Goal: Navigation & Orientation: Go to known website

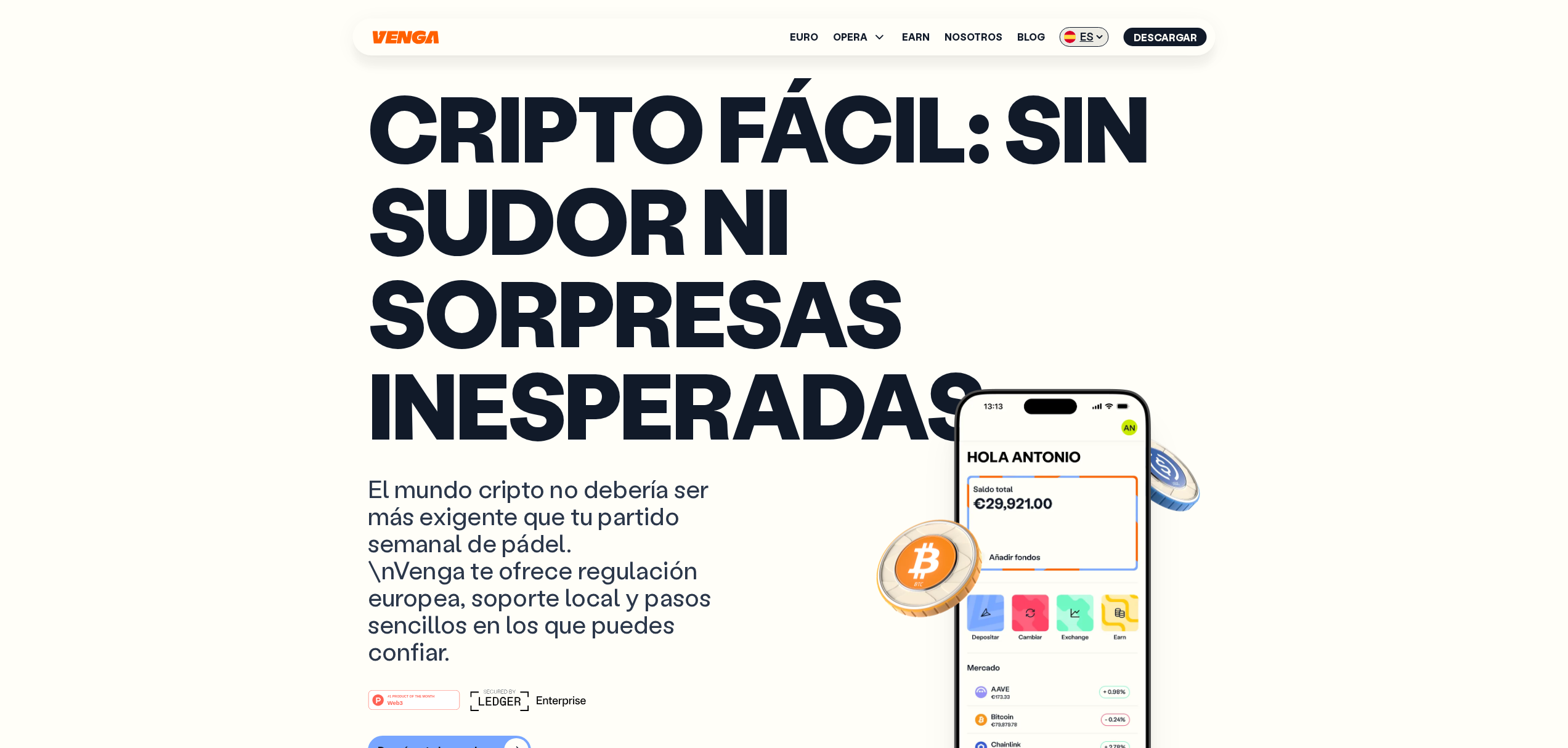
click at [1094, 32] on span "ES" at bounding box center [1084, 37] width 49 height 19
click at [1049, 58] on div "English - EN" at bounding box center [1049, 61] width 61 height 12
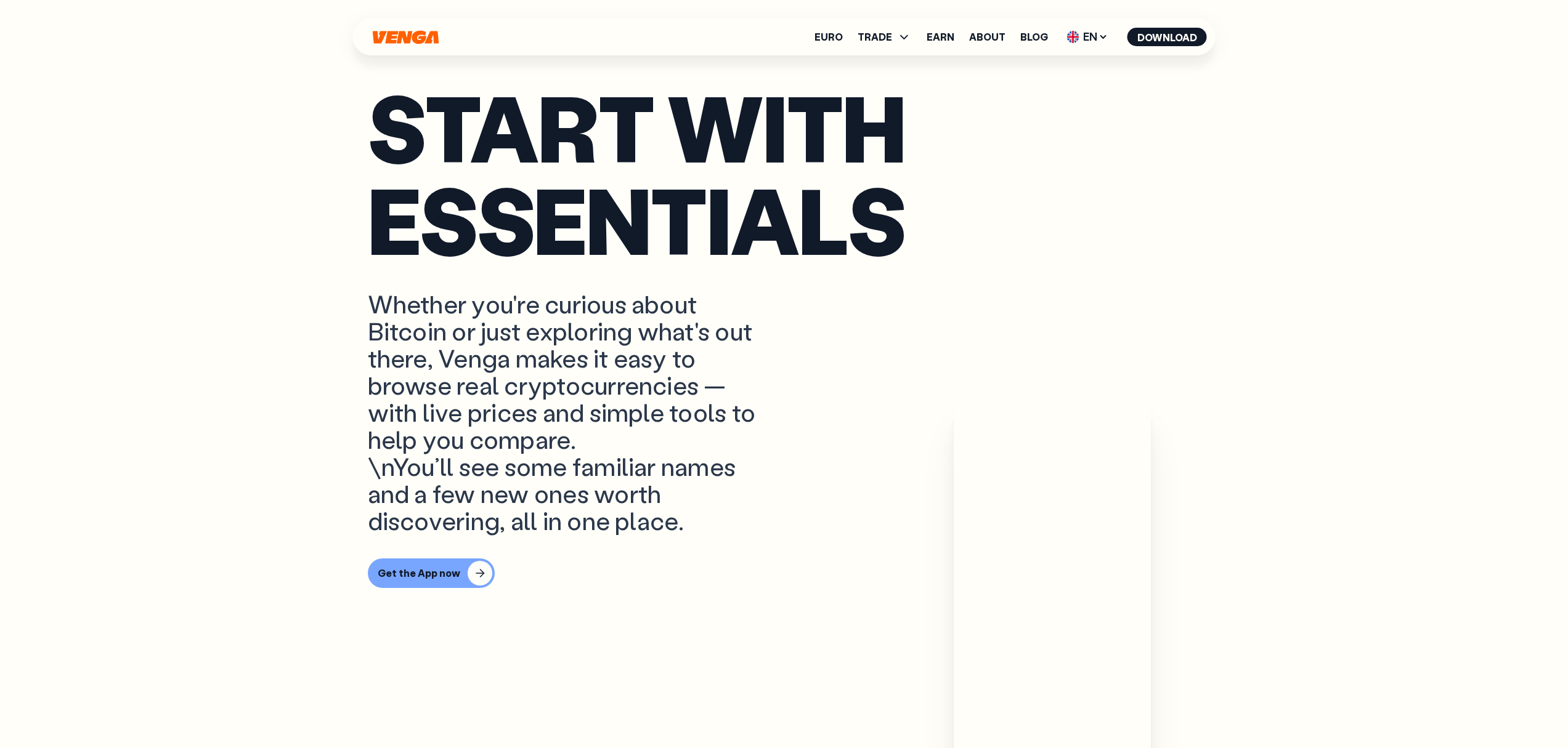
scroll to position [944, 0]
